Goal: Register for event/course

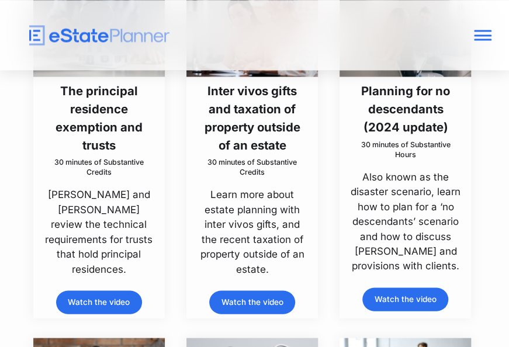
scroll to position [2180, 0]
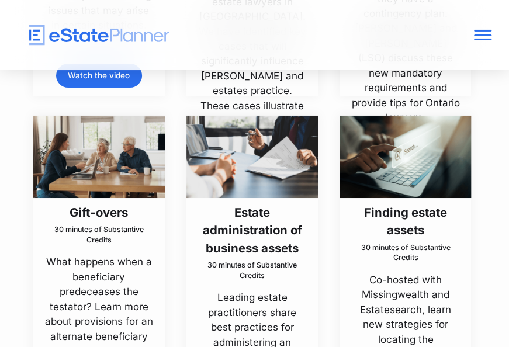
scroll to position [1372, 0]
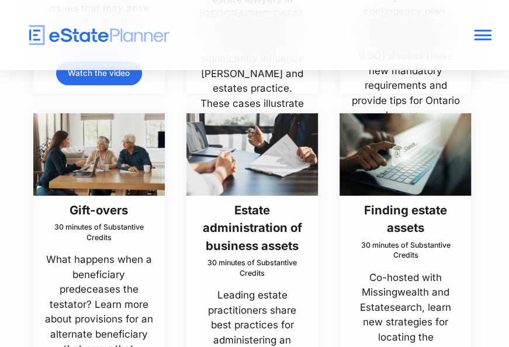
click at [271, 256] on h3 "Estate administration of business assets" at bounding box center [252, 229] width 111 height 54
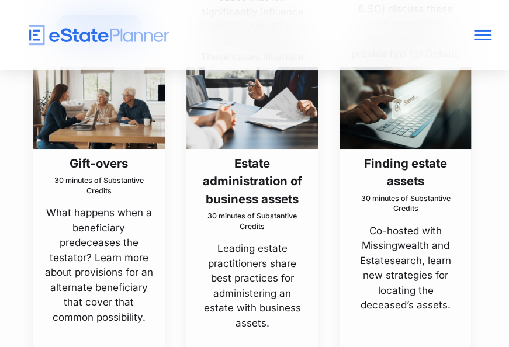
scroll to position [1418, 0]
